Goal: Find specific page/section: Find specific page/section

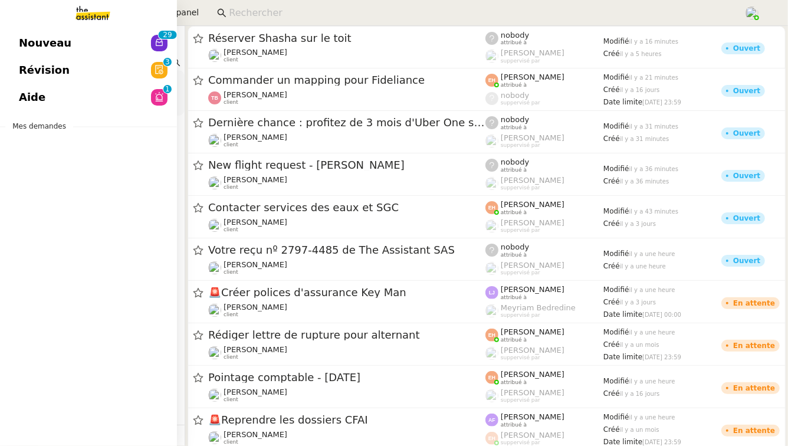
click at [74, 44] on link "Nouveau 0 1 2 3 4 5 6 7 8 9 0 1 2 3 4 5 6 7 8 9" at bounding box center [88, 42] width 177 height 27
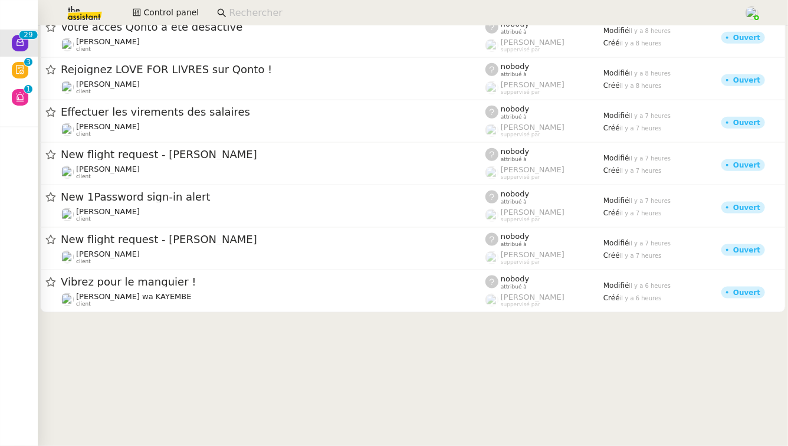
scroll to position [879, 0]
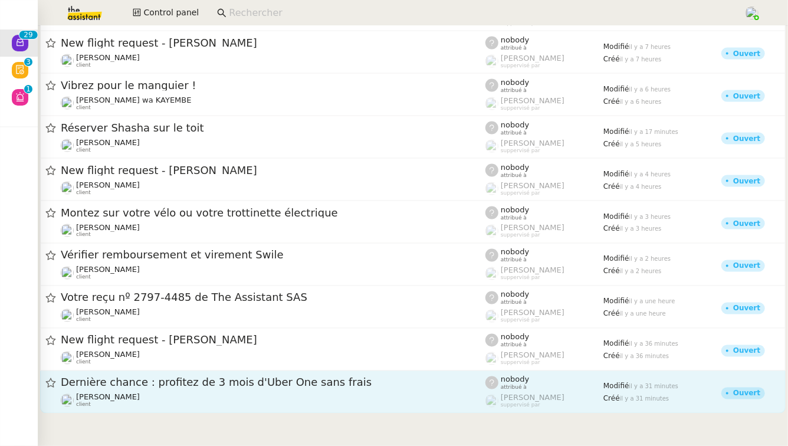
click at [115, 411] on link "Dernière chance : profitez de 3 mois d'Uber One sans frais [PERSON_NAME] client…" at bounding box center [413, 392] width 746 height 42
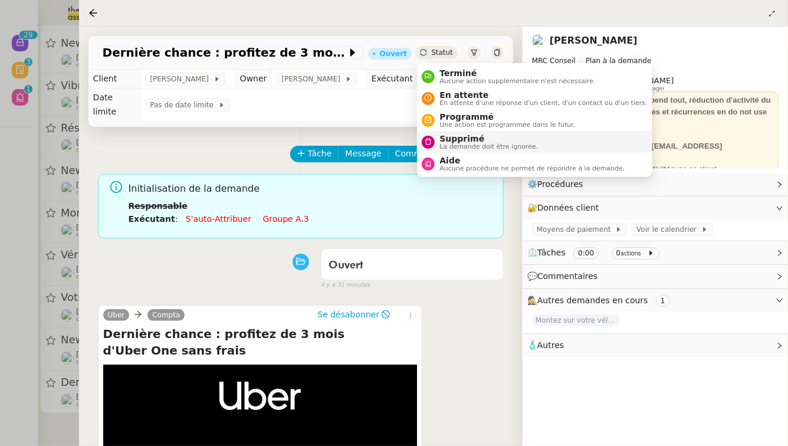
click at [448, 140] on span "Supprimé" at bounding box center [488, 138] width 99 height 9
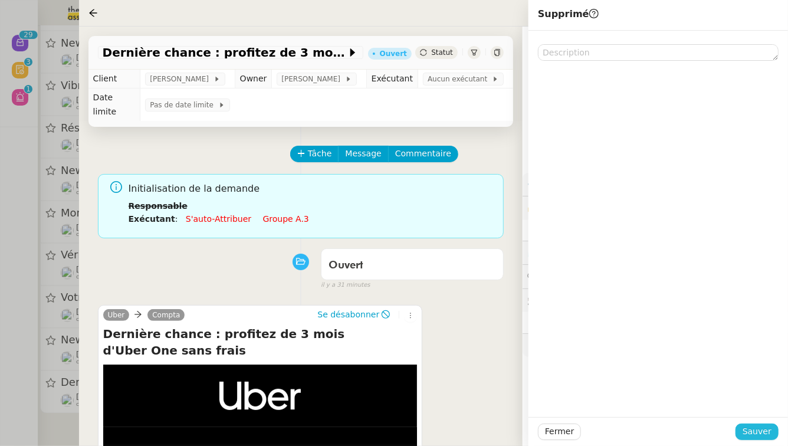
click at [767, 429] on span "Sauver" at bounding box center [757, 432] width 29 height 14
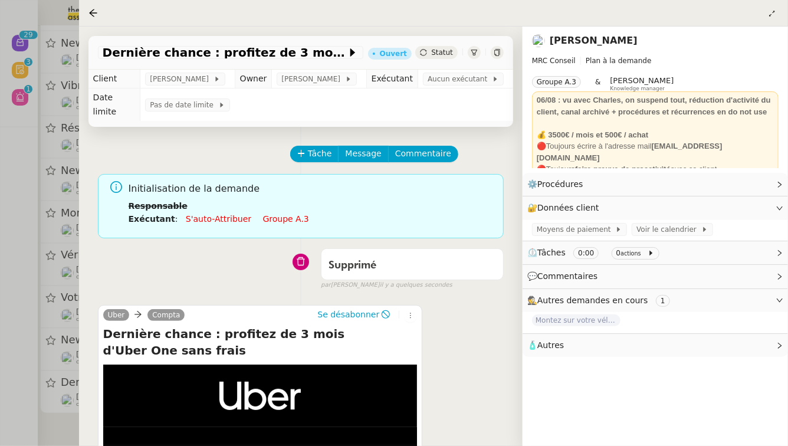
click at [0, 200] on div at bounding box center [394, 223] width 788 height 446
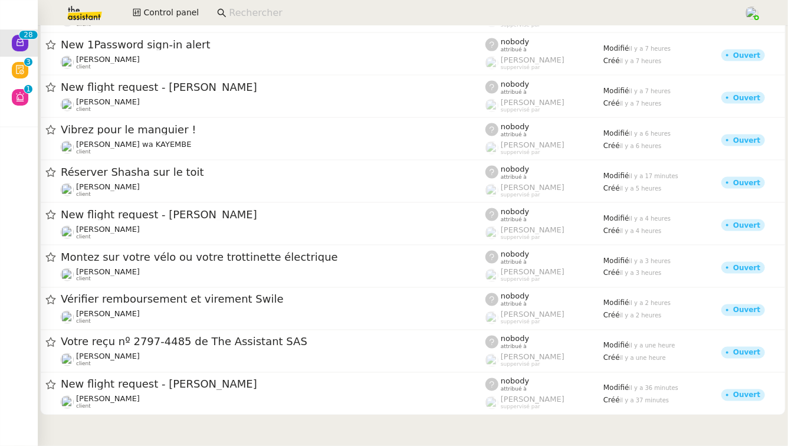
scroll to position [835, 0]
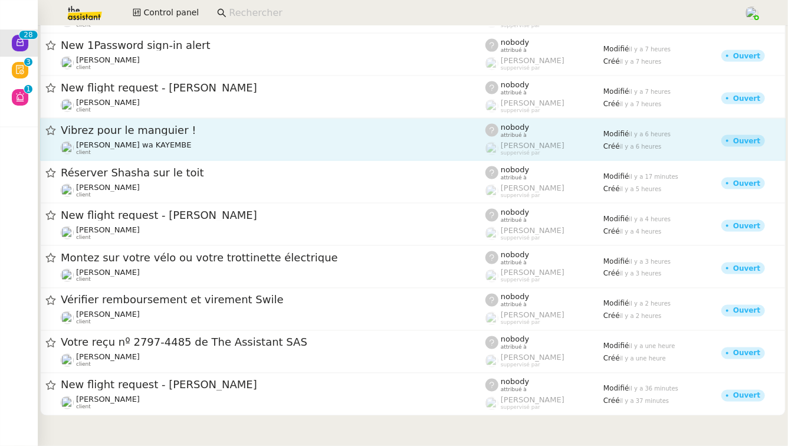
click at [147, 140] on span "[PERSON_NAME] wa KAYEMBE" at bounding box center [134, 144] width 116 height 9
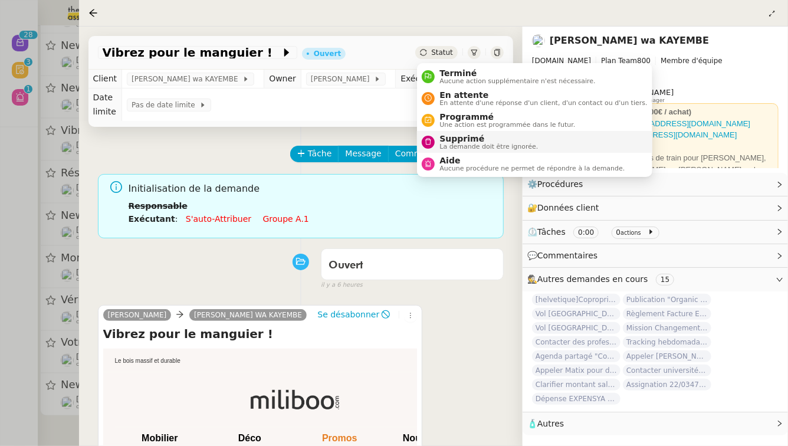
click at [442, 141] on span "Supprimé" at bounding box center [488, 138] width 99 height 9
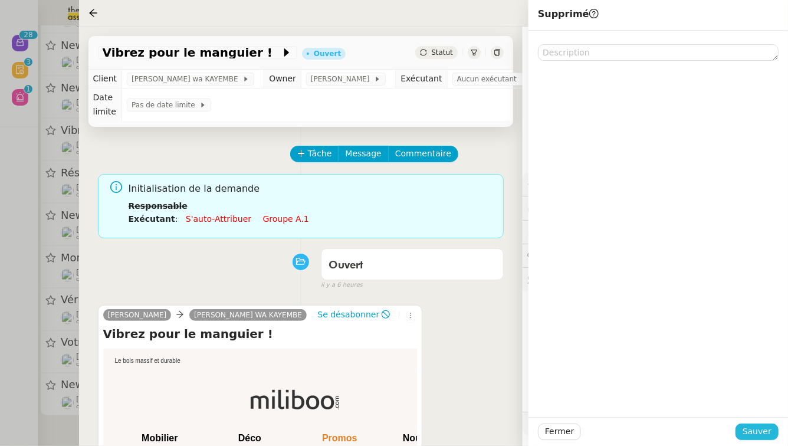
click at [754, 435] on span "Sauver" at bounding box center [757, 432] width 29 height 14
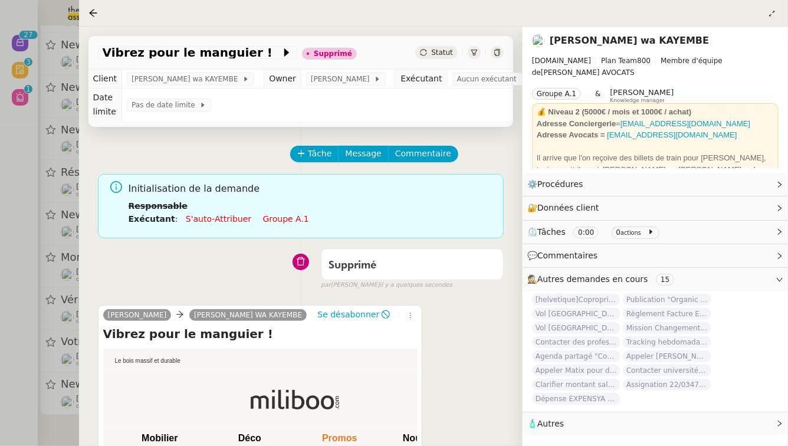
scroll to position [790, 0]
click at [0, 261] on div at bounding box center [394, 223] width 788 height 446
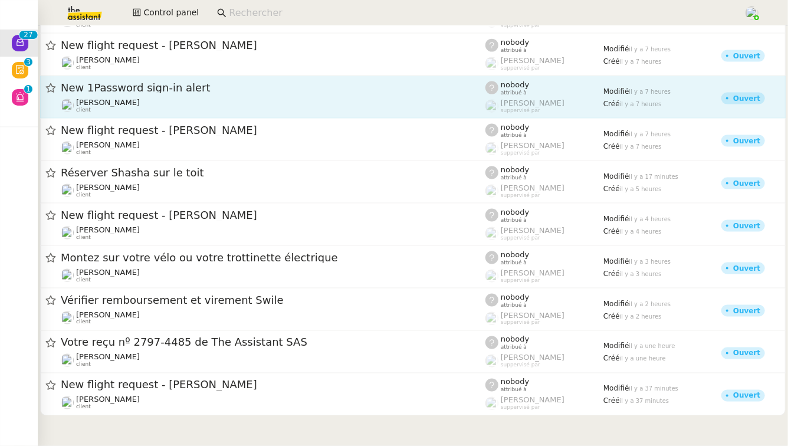
click at [203, 87] on span "New 1Password sign-in alert" at bounding box center [273, 88] width 425 height 11
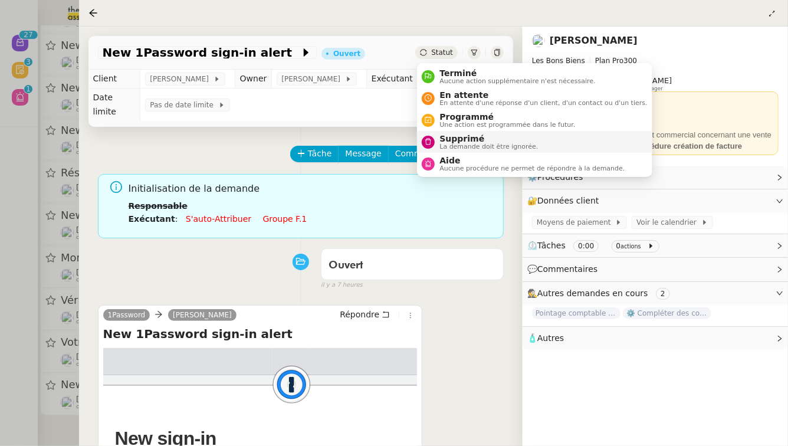
click at [459, 139] on span "Supprimé" at bounding box center [488, 138] width 99 height 9
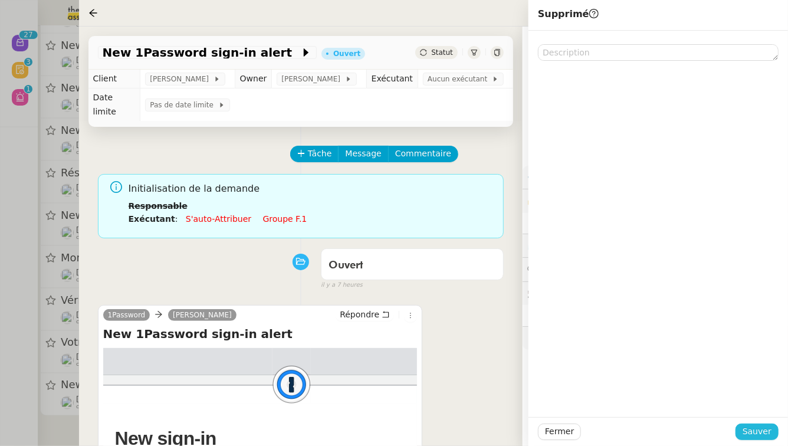
click at [767, 434] on span "Sauver" at bounding box center [757, 432] width 29 height 14
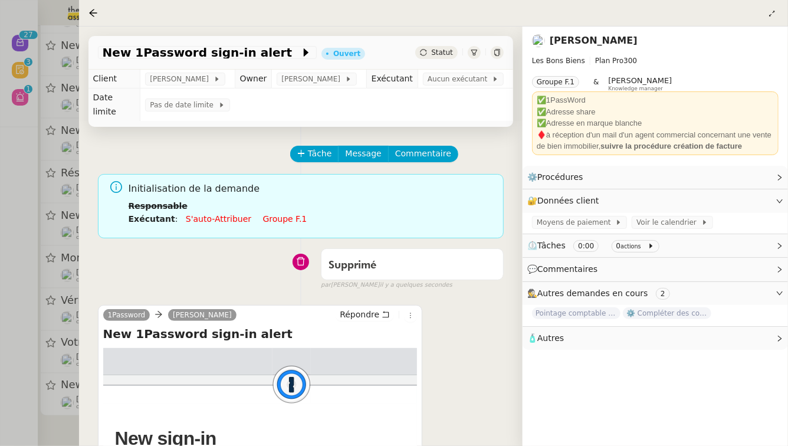
click at [0, 207] on div at bounding box center [394, 223] width 788 height 446
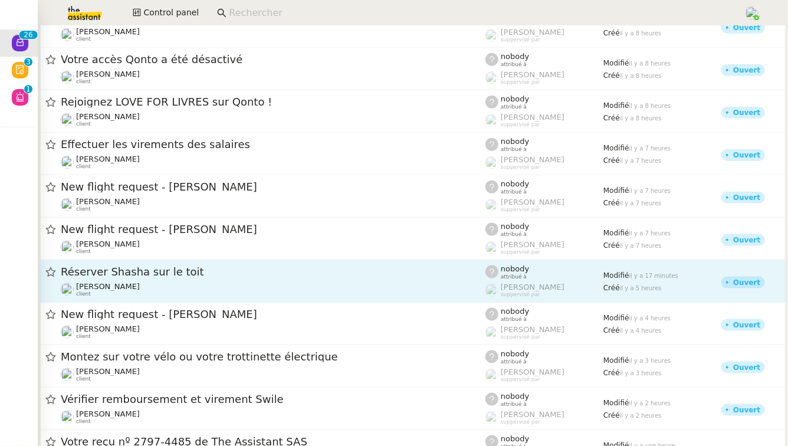
scroll to position [641, 0]
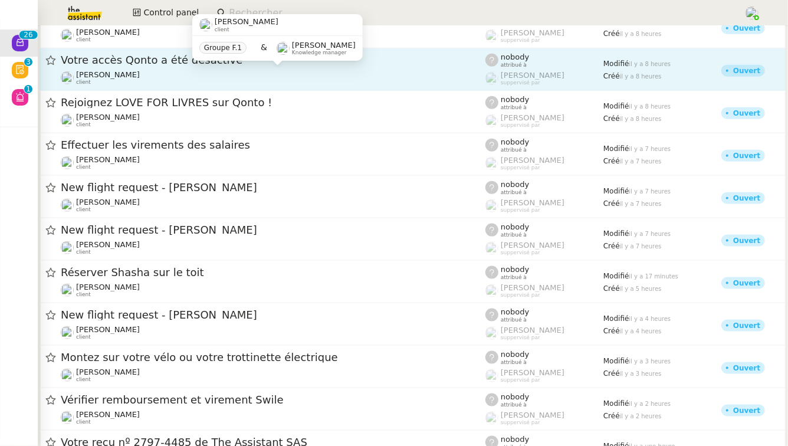
click at [176, 78] on div "[PERSON_NAME] MAS client" at bounding box center [273, 77] width 425 height 15
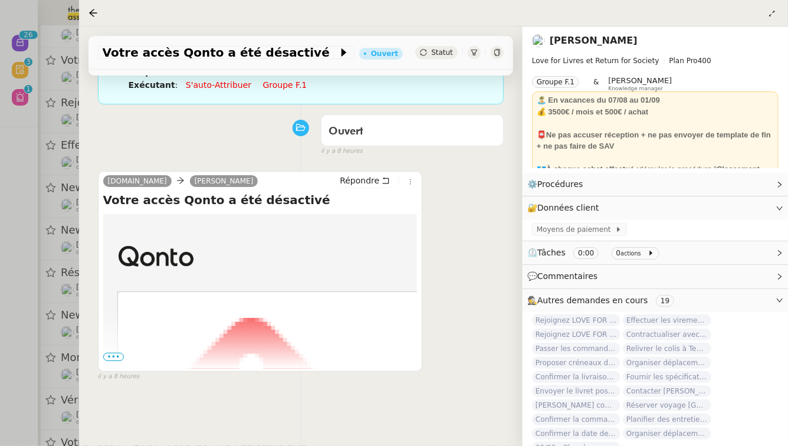
scroll to position [151, 0]
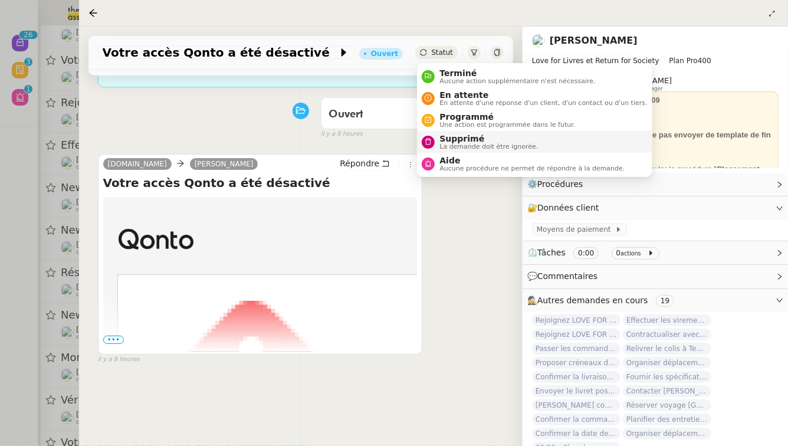
click at [455, 143] on span "La demande doit être ignorée." at bounding box center [488, 146] width 99 height 6
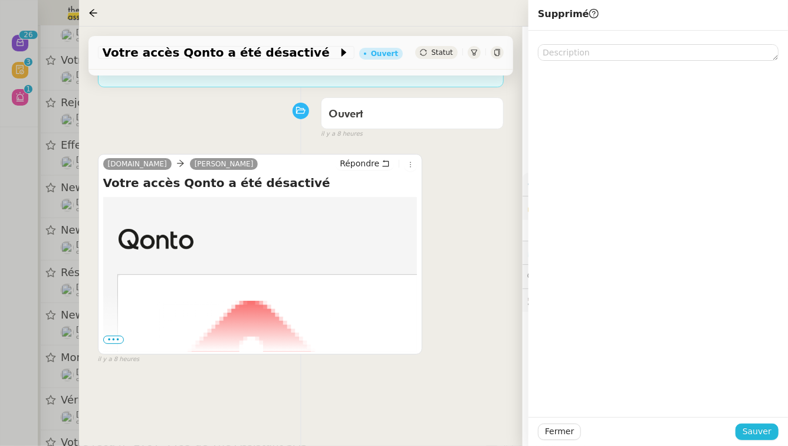
click at [772, 430] on button "Sauver" at bounding box center [757, 432] width 43 height 17
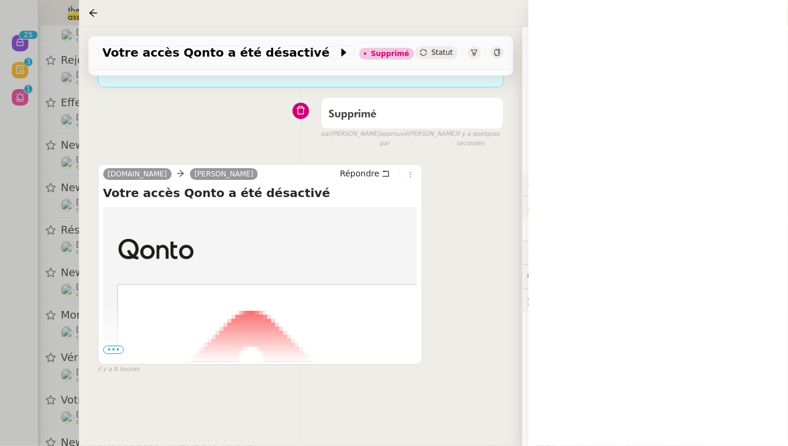
click at [0, 156] on div at bounding box center [394, 223] width 788 height 446
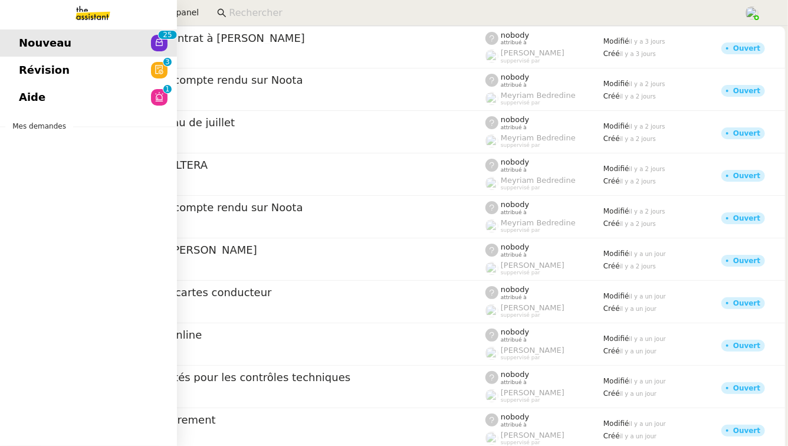
click at [37, 65] on span "Révision" at bounding box center [44, 70] width 51 height 18
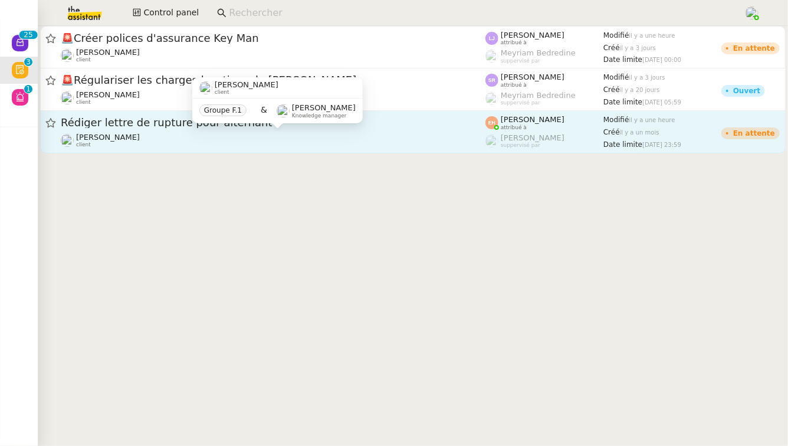
click at [259, 139] on div "[PERSON_NAME] client" at bounding box center [273, 140] width 425 height 15
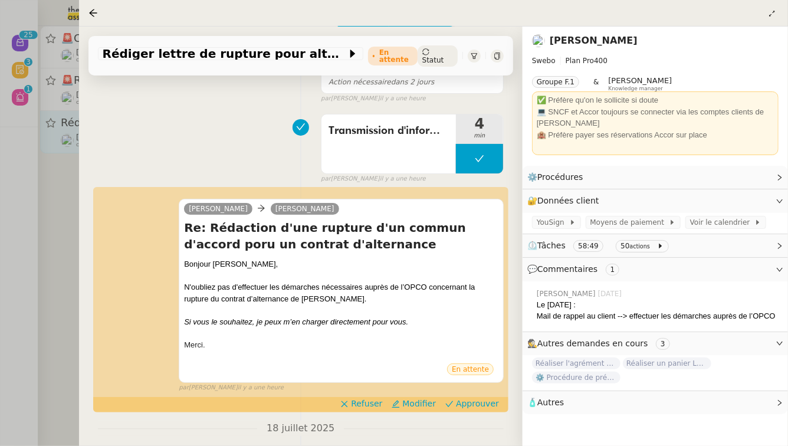
scroll to position [124, 0]
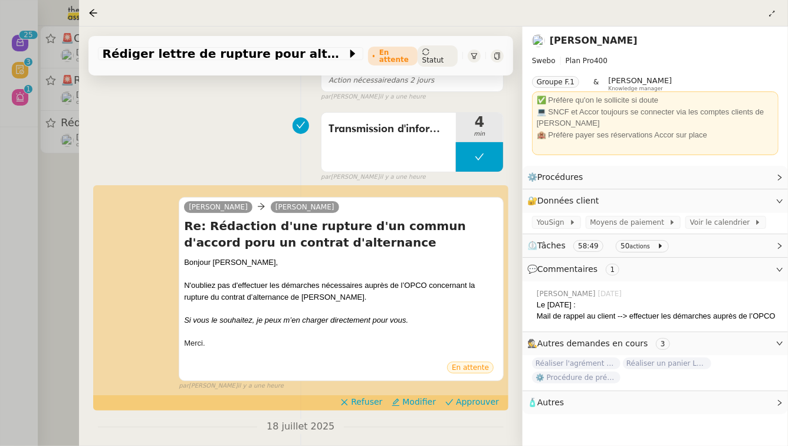
click at [36, 182] on div at bounding box center [394, 223] width 788 height 446
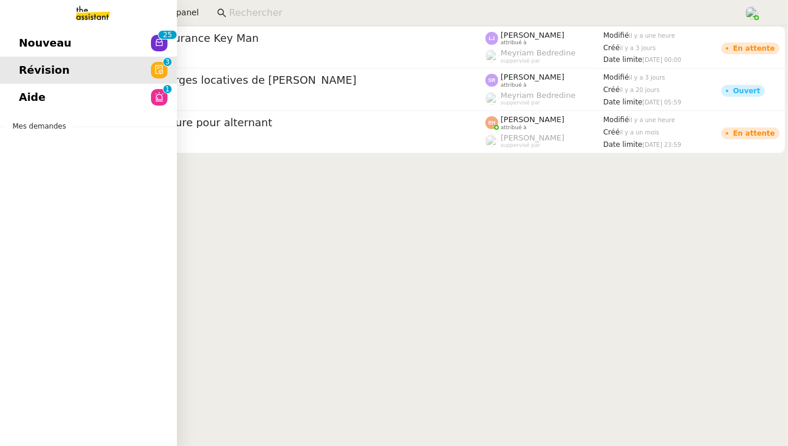
click at [32, 95] on span "Aide" at bounding box center [32, 97] width 27 height 18
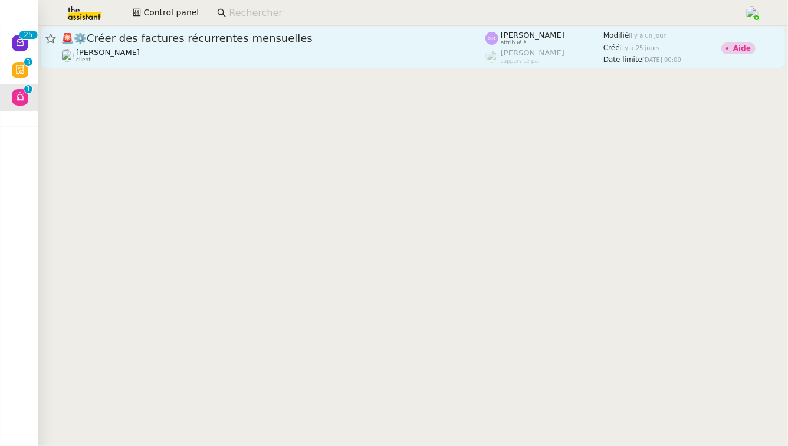
click at [244, 43] on div "🚨 ⚙️Créer des factures récurrentes mensuelles" at bounding box center [273, 38] width 425 height 14
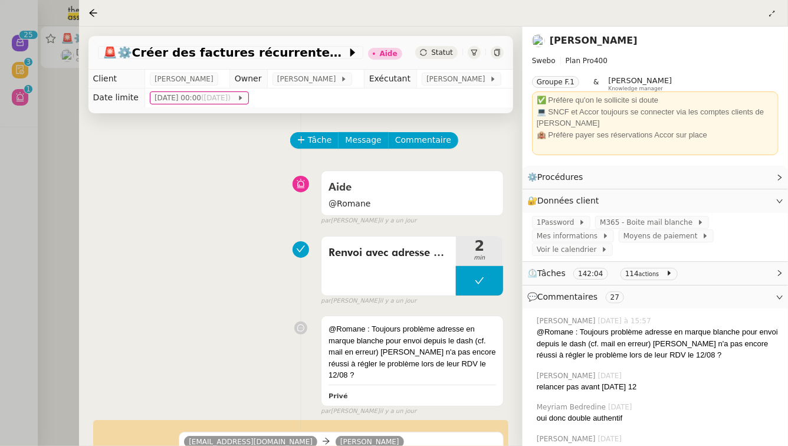
click at [20, 158] on div at bounding box center [394, 223] width 788 height 446
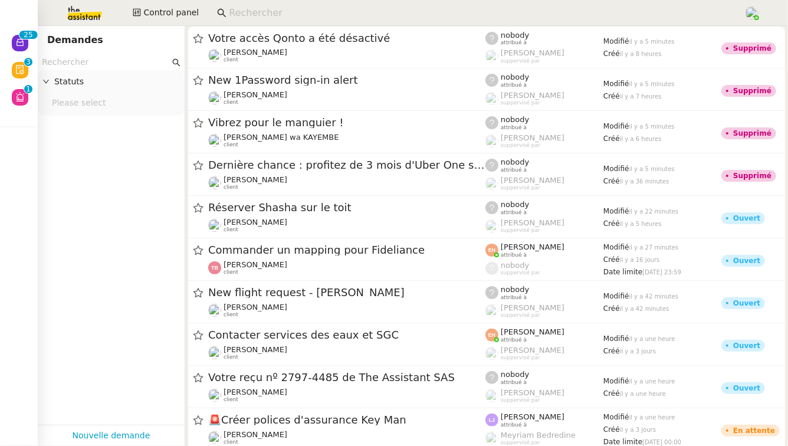
click at [99, 57] on input "text" at bounding box center [106, 62] width 128 height 14
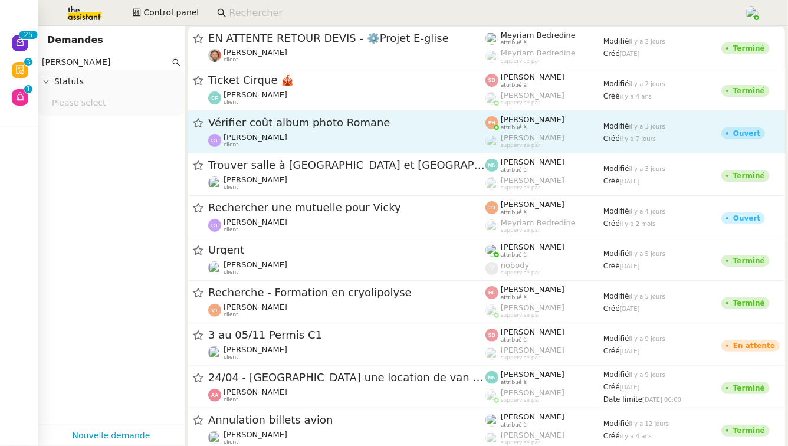
type input "camille toulouse"
click at [311, 132] on div "Vérifier coût album photo Romane Camille TOULOUSE client" at bounding box center [346, 132] width 277 height 32
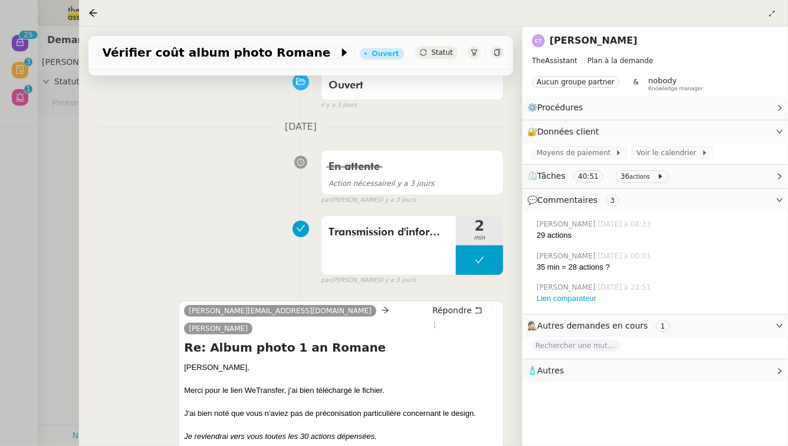
scroll to position [182, 0]
